Goal: Find specific page/section: Find specific page/section

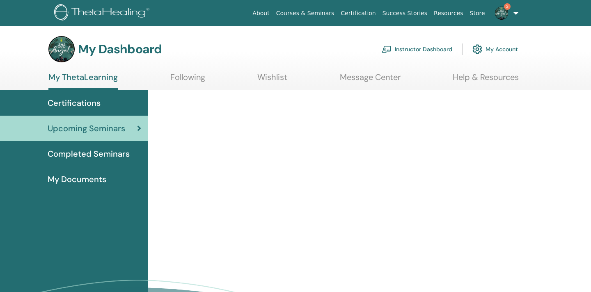
click at [416, 48] on link "Instructor Dashboard" at bounding box center [416, 49] width 71 height 18
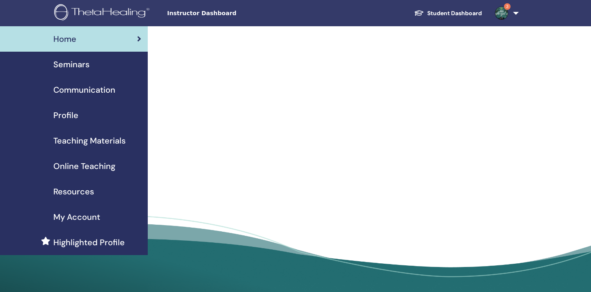
click at [80, 65] on span "Seminars" at bounding box center [71, 64] width 36 height 12
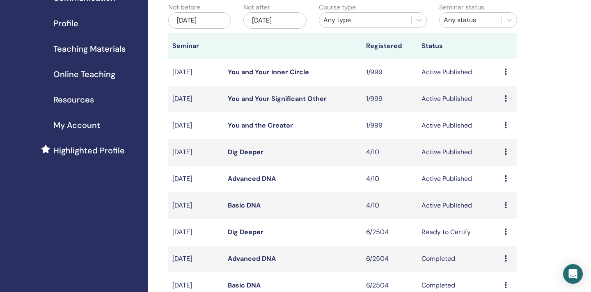
scroll to position [96, 0]
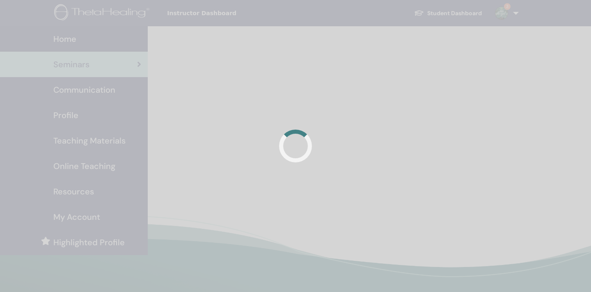
scroll to position [96, 0]
